Goal: Navigation & Orientation: Find specific page/section

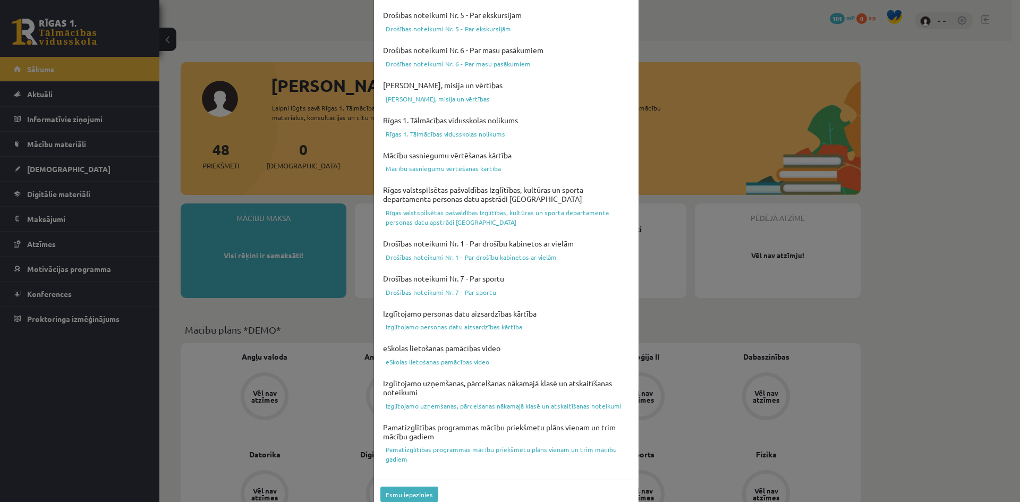
scroll to position [263, 0]
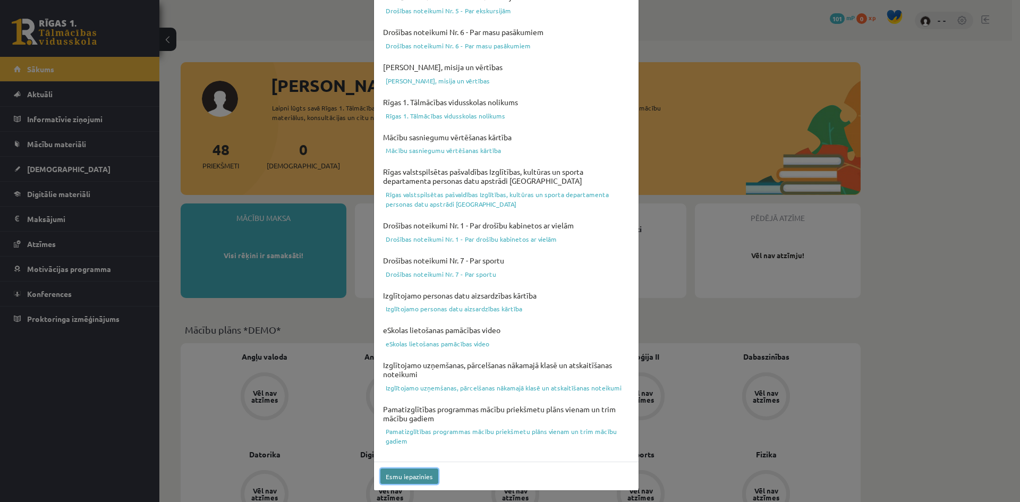
click at [417, 475] on button "Esmu iepazinies" at bounding box center [409, 475] width 58 height 15
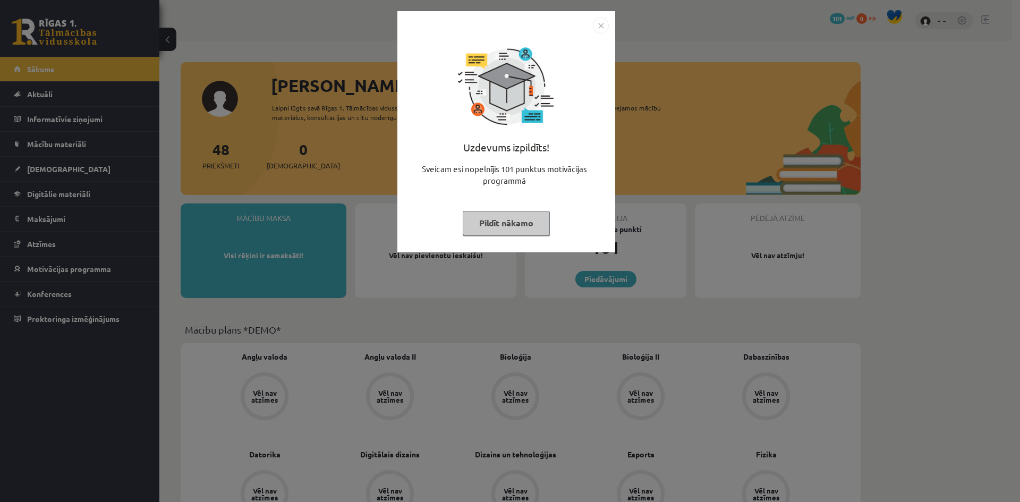
click at [603, 26] on img "Close" at bounding box center [601, 26] width 16 height 16
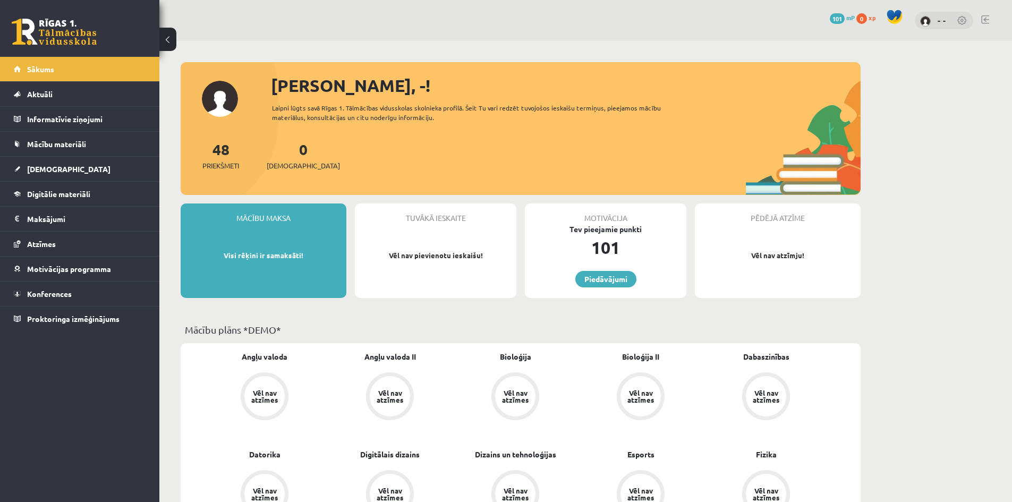
click at [290, 251] on p "Visi rēķini ir samaksāti!" at bounding box center [263, 255] width 155 height 11
click at [288, 275] on div "Mācību maksa Visi rēķini ir samaksāti!" at bounding box center [264, 250] width 166 height 95
click at [48, 96] on span "Aktuāli" at bounding box center [39, 94] width 25 height 10
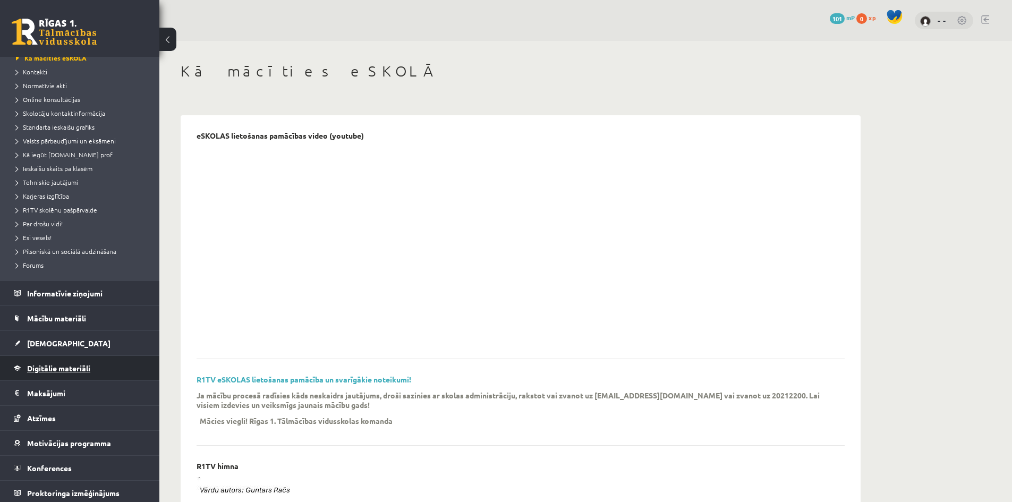
scroll to position [67, 0]
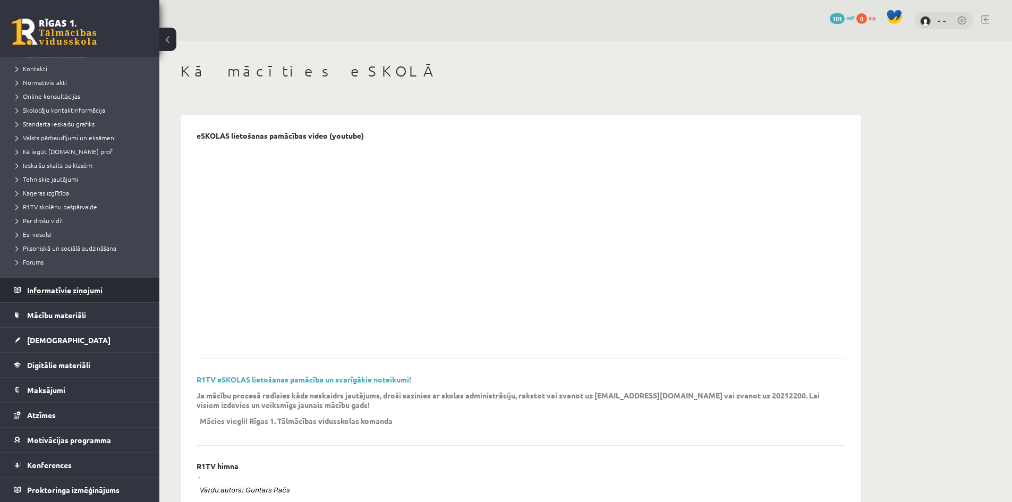
click at [54, 286] on legend "Informatīvie ziņojumi 0" at bounding box center [86, 290] width 119 height 24
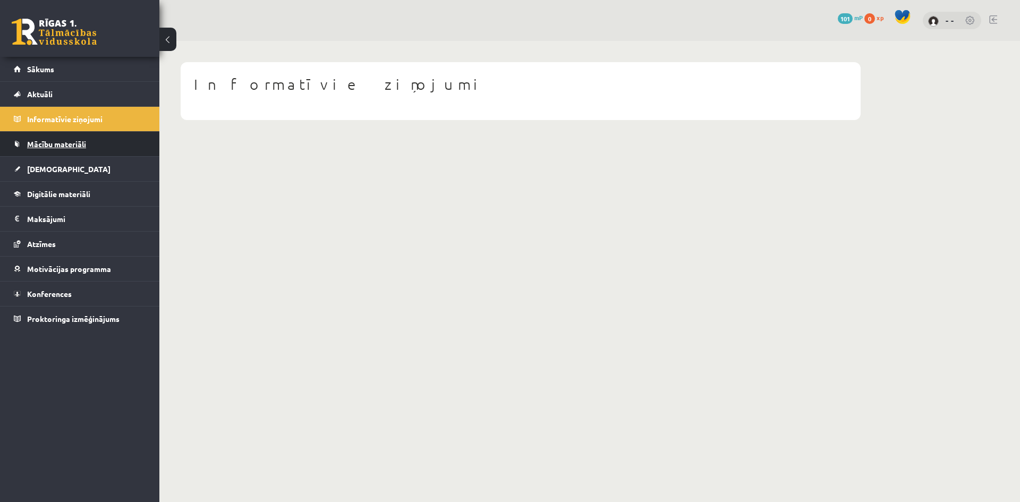
click at [50, 149] on link "Mācību materiāli" at bounding box center [80, 144] width 132 height 24
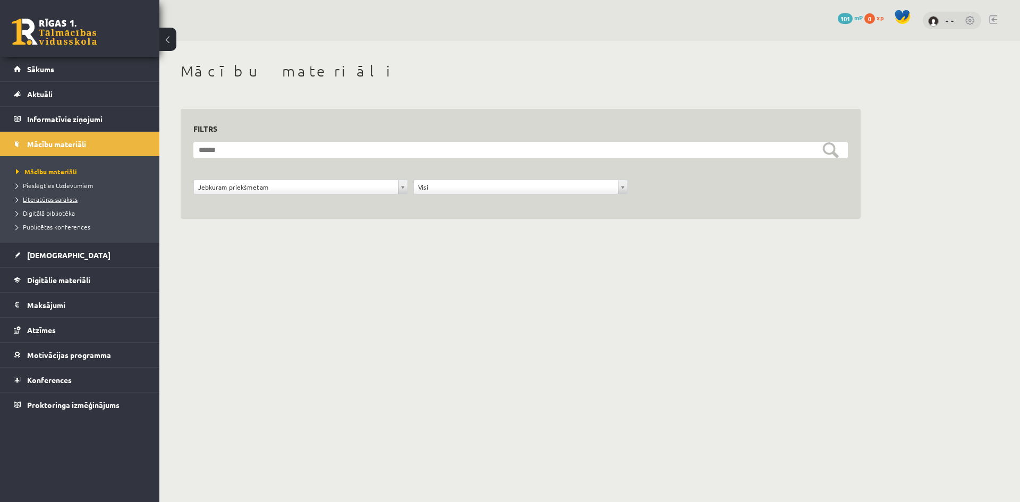
click at [62, 198] on span "Literatūras saraksts" at bounding box center [47, 199] width 62 height 8
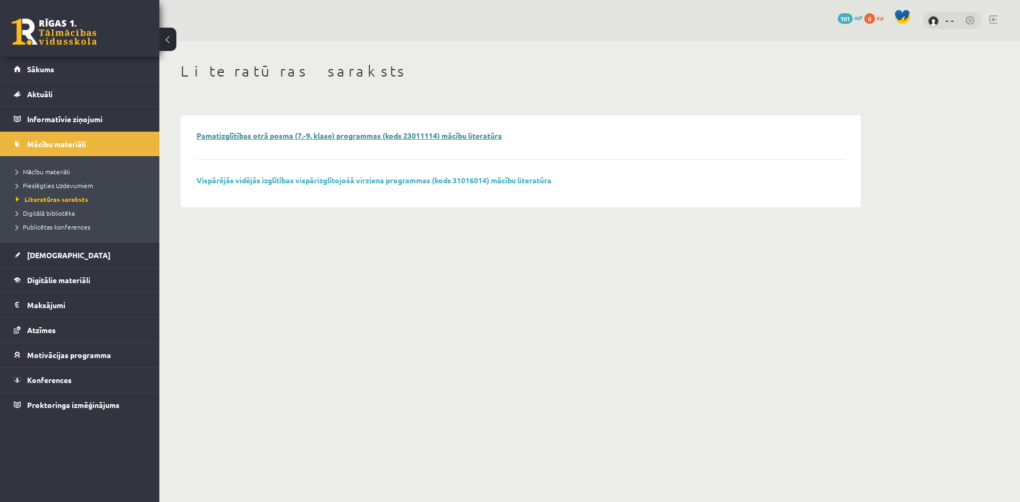
click at [339, 139] on link "Pamatizglītības otrā posma (7.-9. klase) programmas (kods 23011114) mācību lite…" at bounding box center [349, 136] width 305 height 10
click at [87, 306] on legend "Maksājumi 0" at bounding box center [86, 305] width 119 height 24
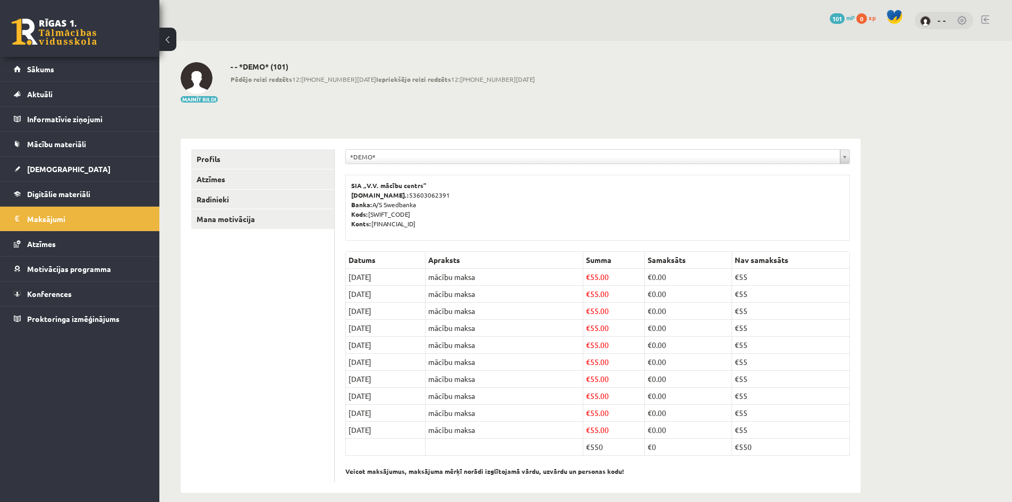
scroll to position [12, 0]
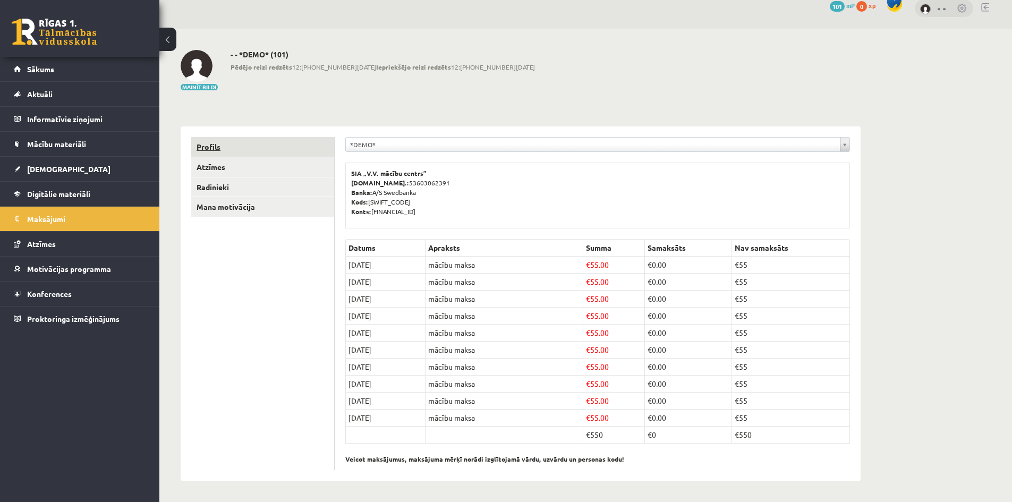
click at [216, 146] on link "Profils" at bounding box center [262, 147] width 143 height 20
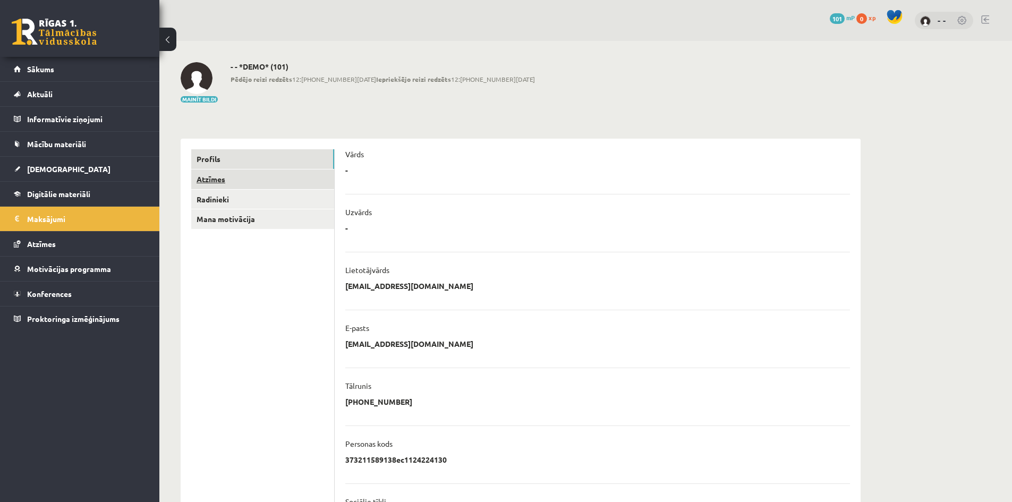
click at [211, 177] on link "Atzīmes" at bounding box center [262, 179] width 143 height 20
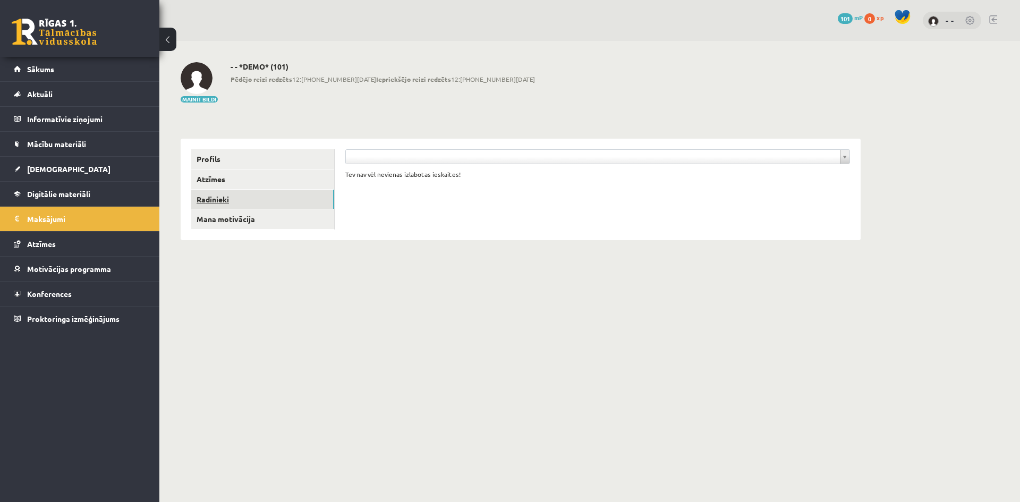
click at [211, 197] on link "Radinieki" at bounding box center [262, 200] width 143 height 20
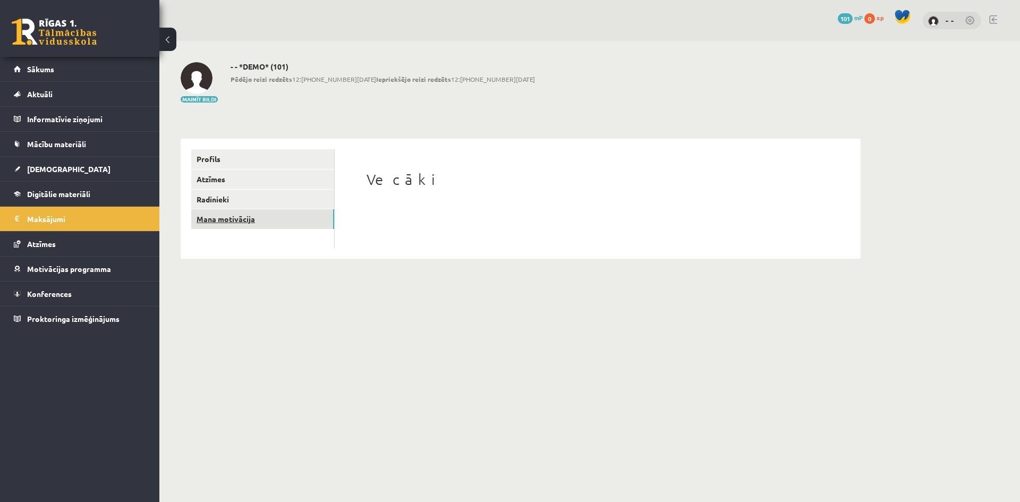
click at [218, 215] on link "Mana motivācija" at bounding box center [262, 219] width 143 height 20
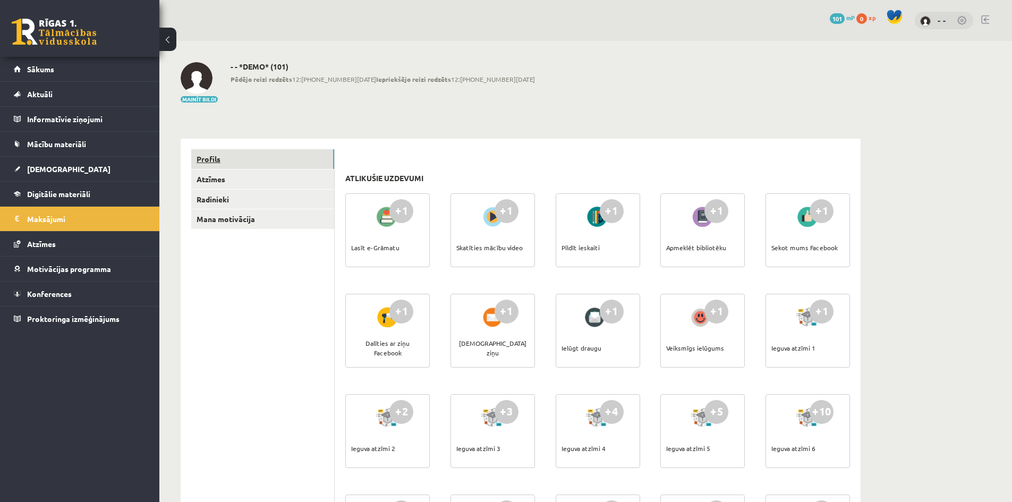
click at [221, 155] on link "Profils" at bounding box center [262, 159] width 143 height 20
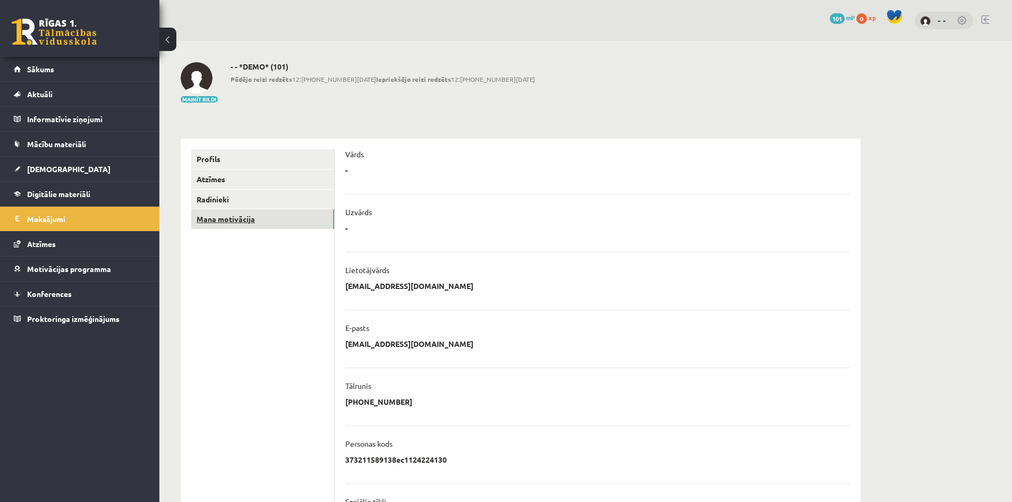
click at [228, 220] on link "Mana motivācija" at bounding box center [262, 219] width 143 height 20
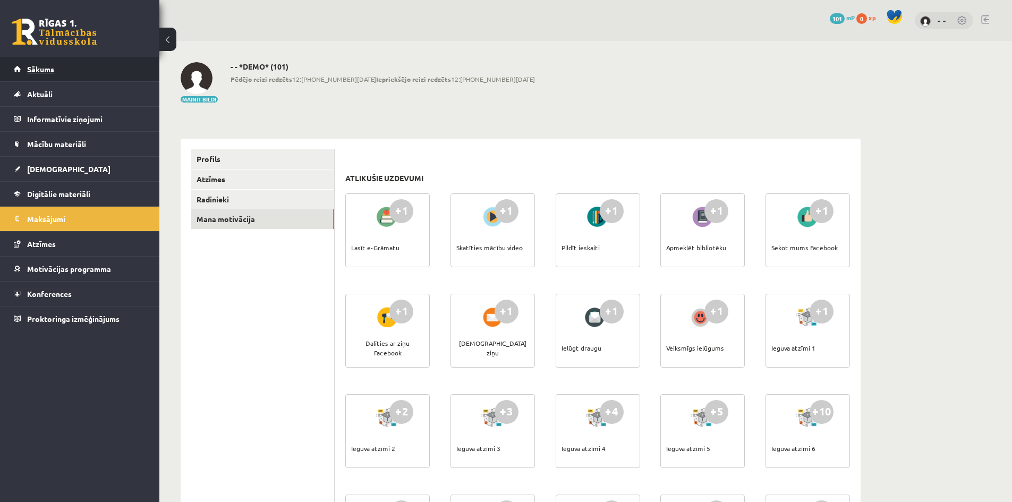
click at [43, 71] on span "Sākums" at bounding box center [40, 69] width 27 height 10
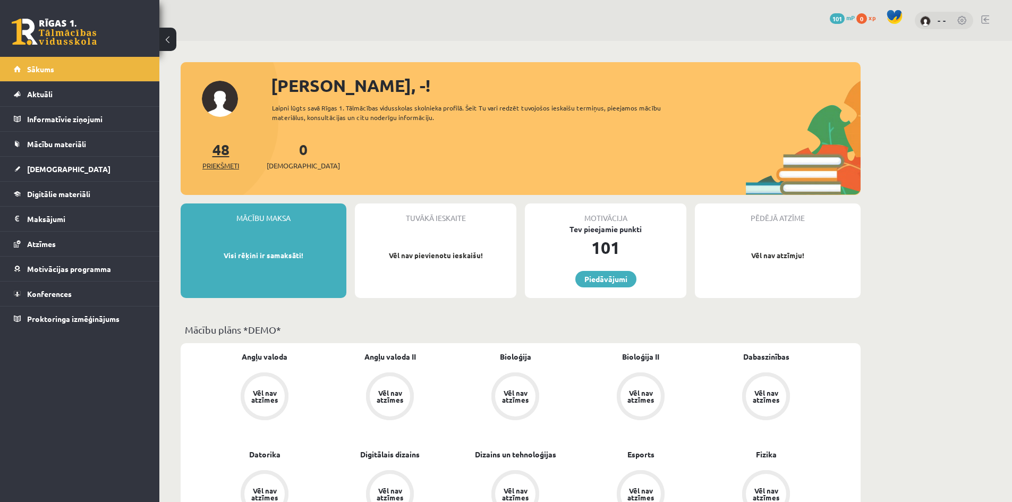
click at [220, 148] on link "48 Priekšmeti" at bounding box center [220, 155] width 37 height 31
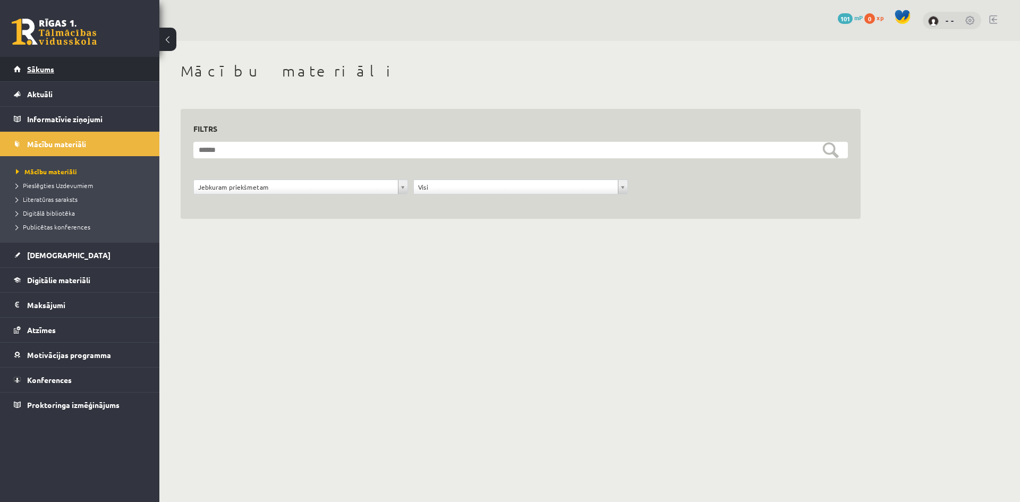
click at [87, 74] on link "Sākums" at bounding box center [80, 69] width 132 height 24
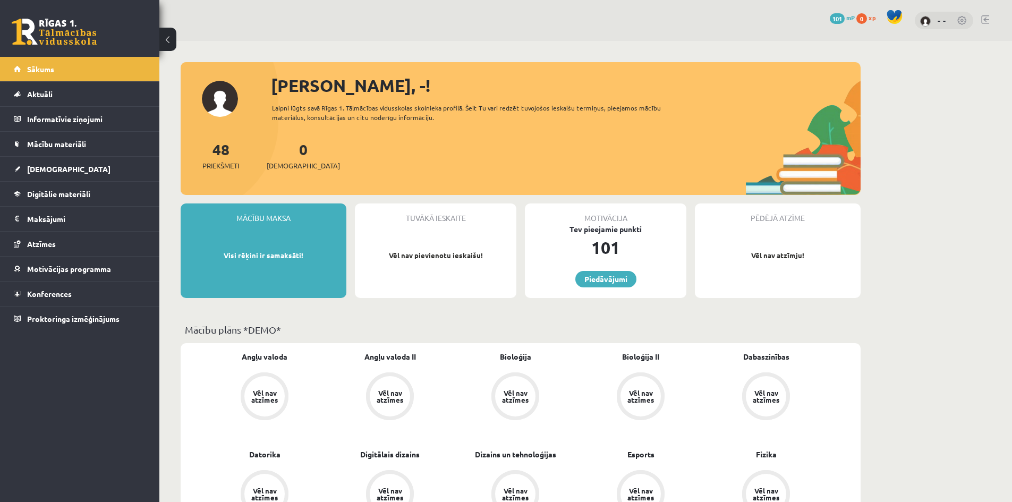
click at [963, 20] on link at bounding box center [962, 21] width 11 height 11
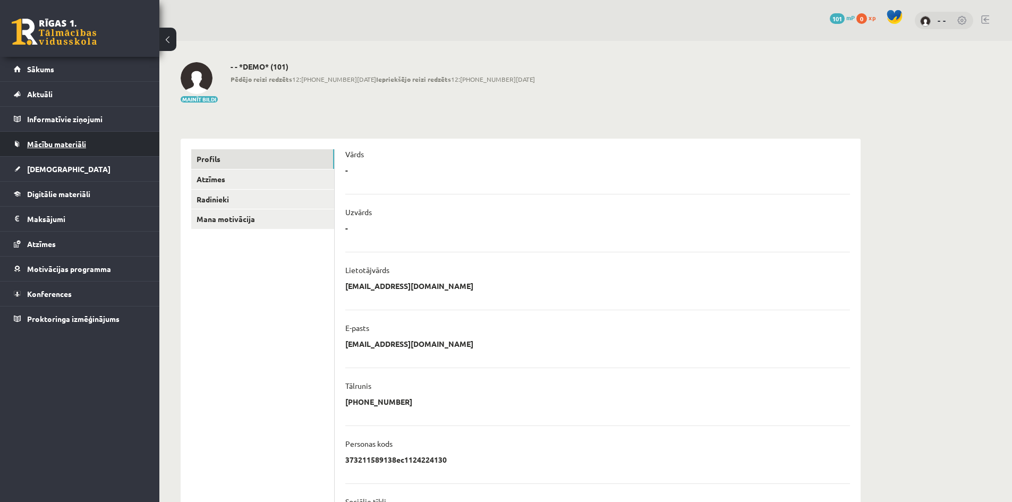
click at [38, 142] on span "Mācību materiāli" at bounding box center [56, 144] width 59 height 10
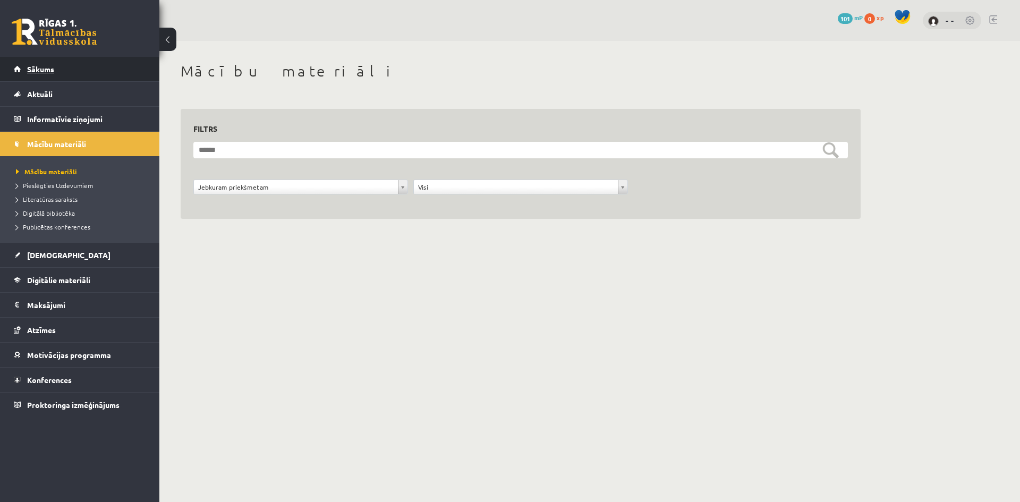
click at [36, 70] on span "Sākums" at bounding box center [40, 69] width 27 height 10
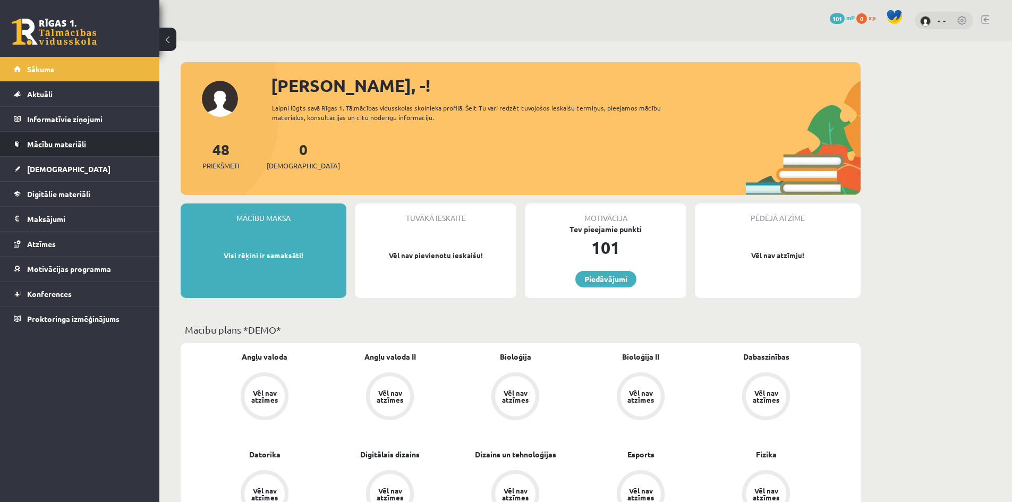
click at [36, 144] on span "Mācību materiāli" at bounding box center [56, 144] width 59 height 10
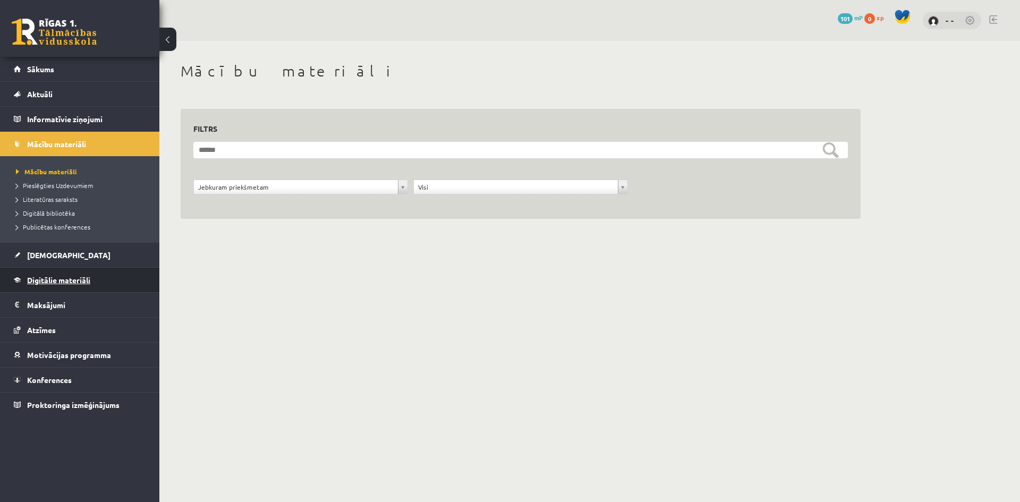
click at [33, 280] on span "Digitālie materiāli" at bounding box center [58, 280] width 63 height 10
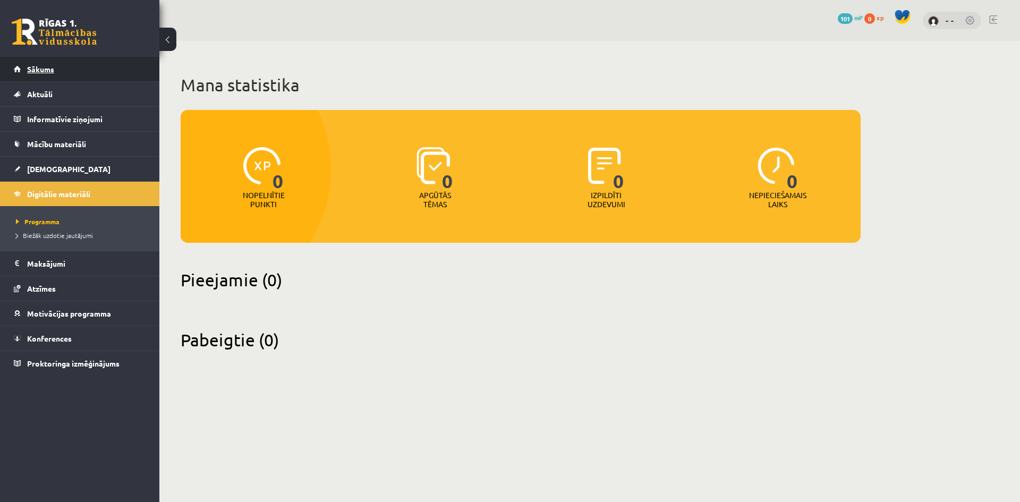
click at [91, 62] on link "Sākums" at bounding box center [80, 69] width 132 height 24
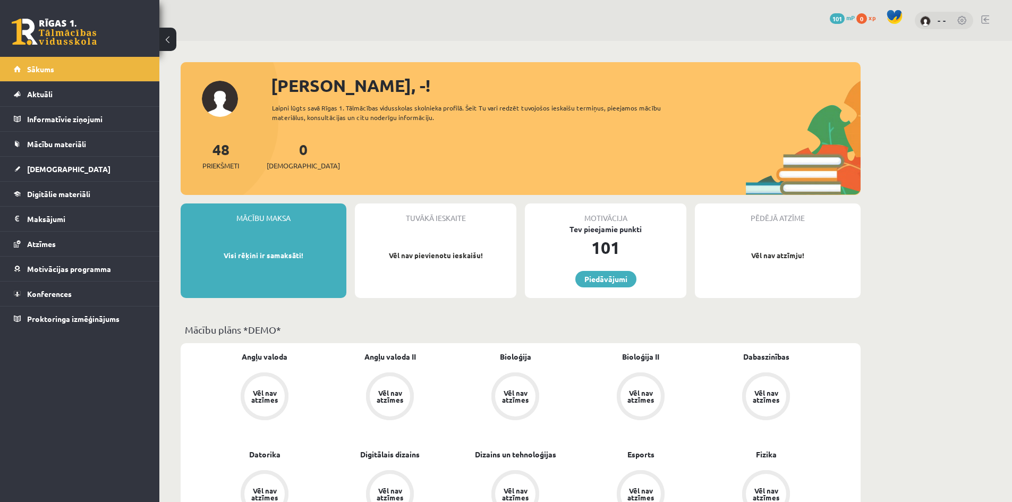
click at [964, 23] on link at bounding box center [962, 21] width 11 height 11
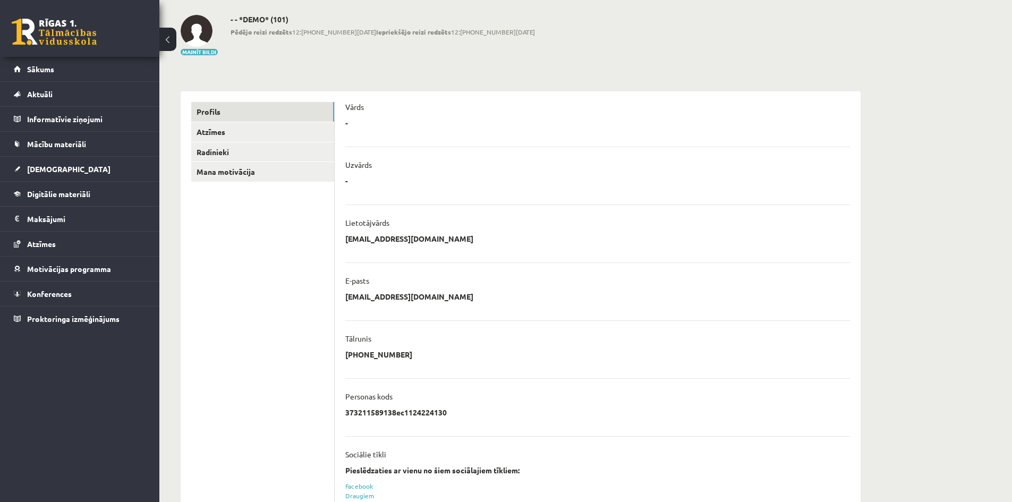
scroll to position [139, 0]
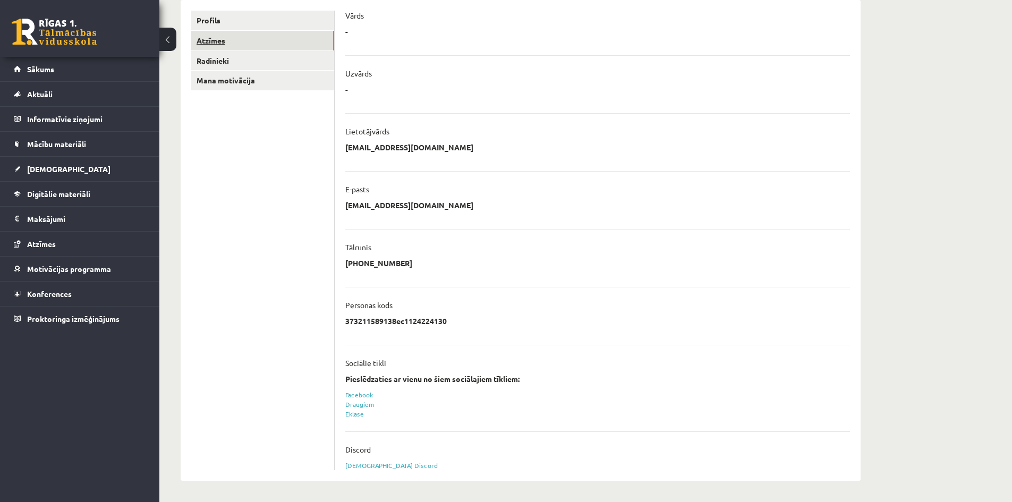
click at [209, 44] on link "Atzīmes" at bounding box center [262, 41] width 143 height 20
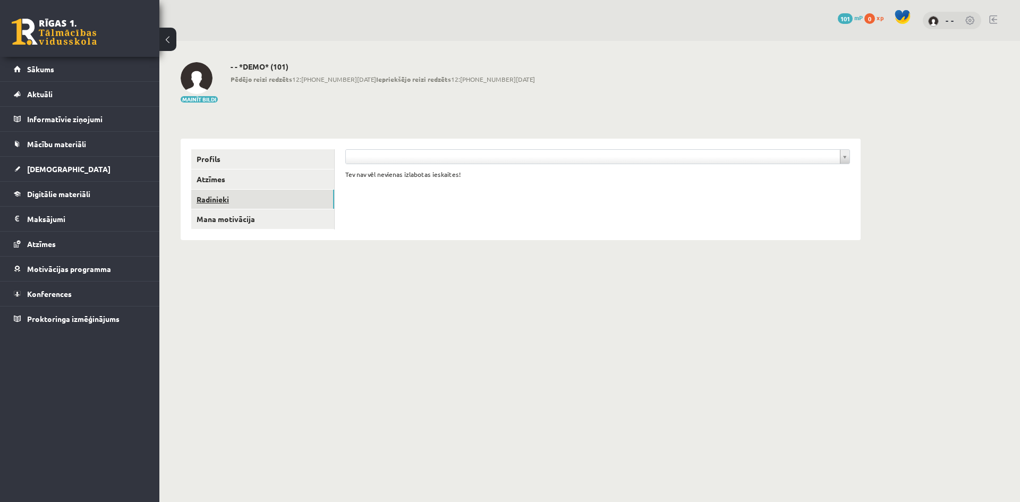
click at [263, 198] on link "Radinieki" at bounding box center [262, 200] width 143 height 20
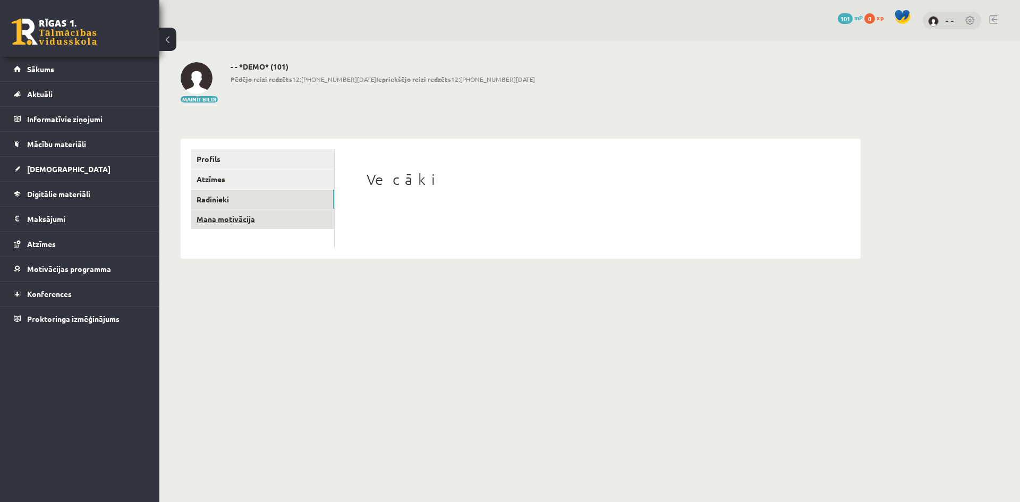
click at [258, 216] on link "Mana motivācija" at bounding box center [262, 219] width 143 height 20
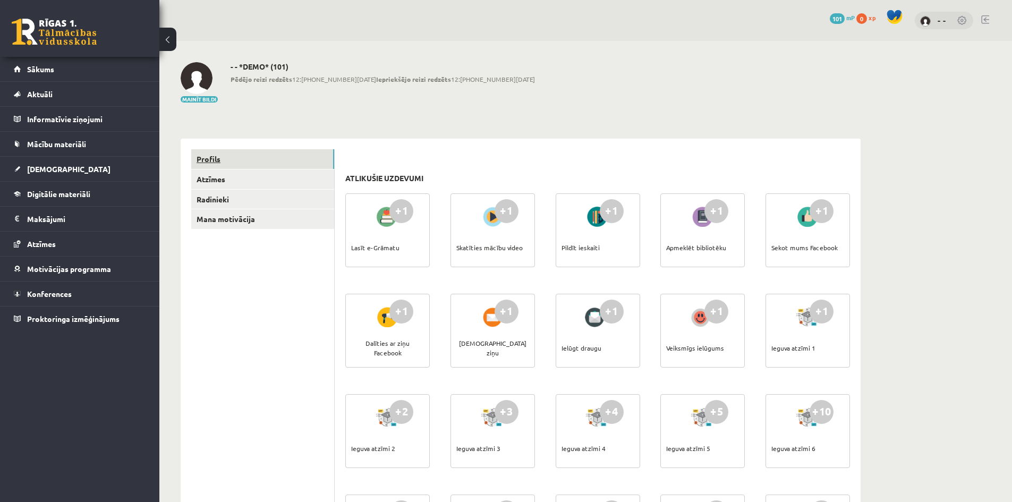
click at [261, 158] on link "Profils" at bounding box center [262, 159] width 143 height 20
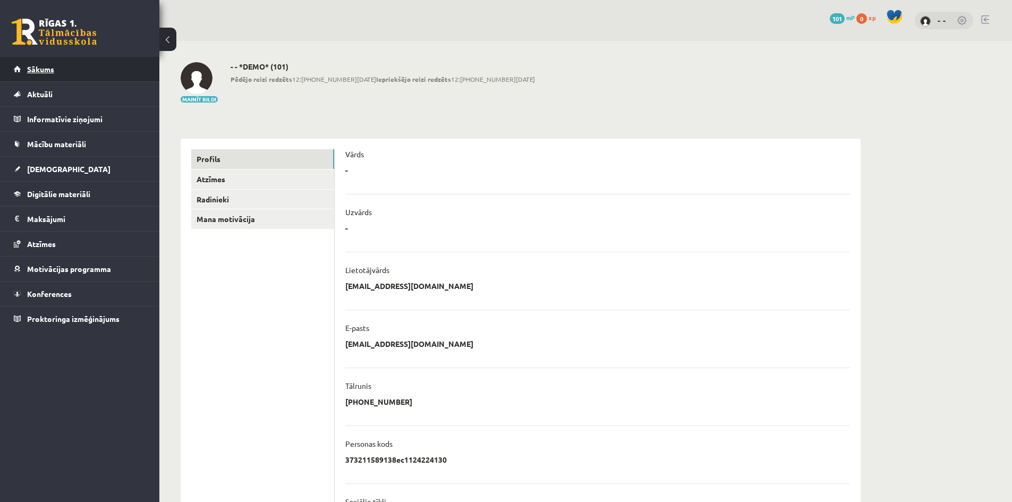
click at [51, 67] on span "Sākums" at bounding box center [40, 69] width 27 height 10
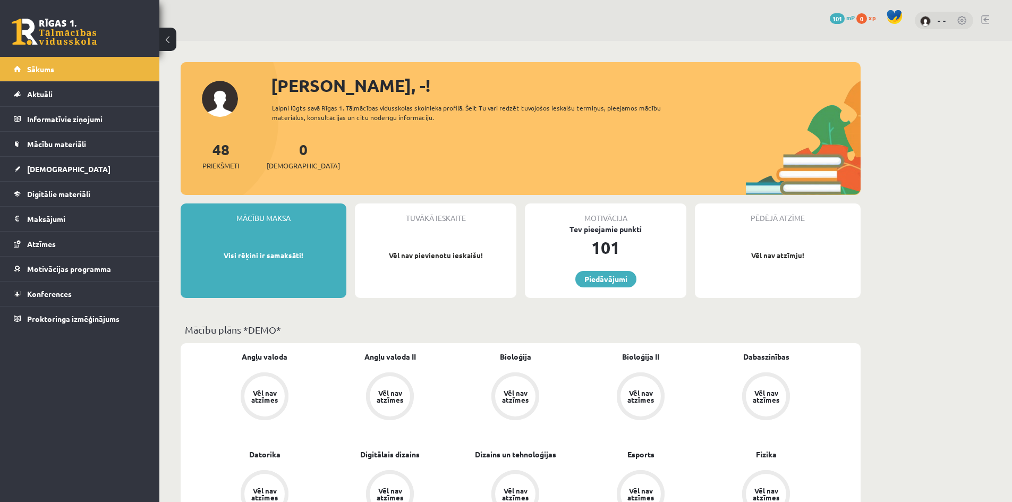
click at [258, 254] on p "Visi rēķini ir samaksāti!" at bounding box center [263, 255] width 155 height 11
